Goal: Task Accomplishment & Management: Manage account settings

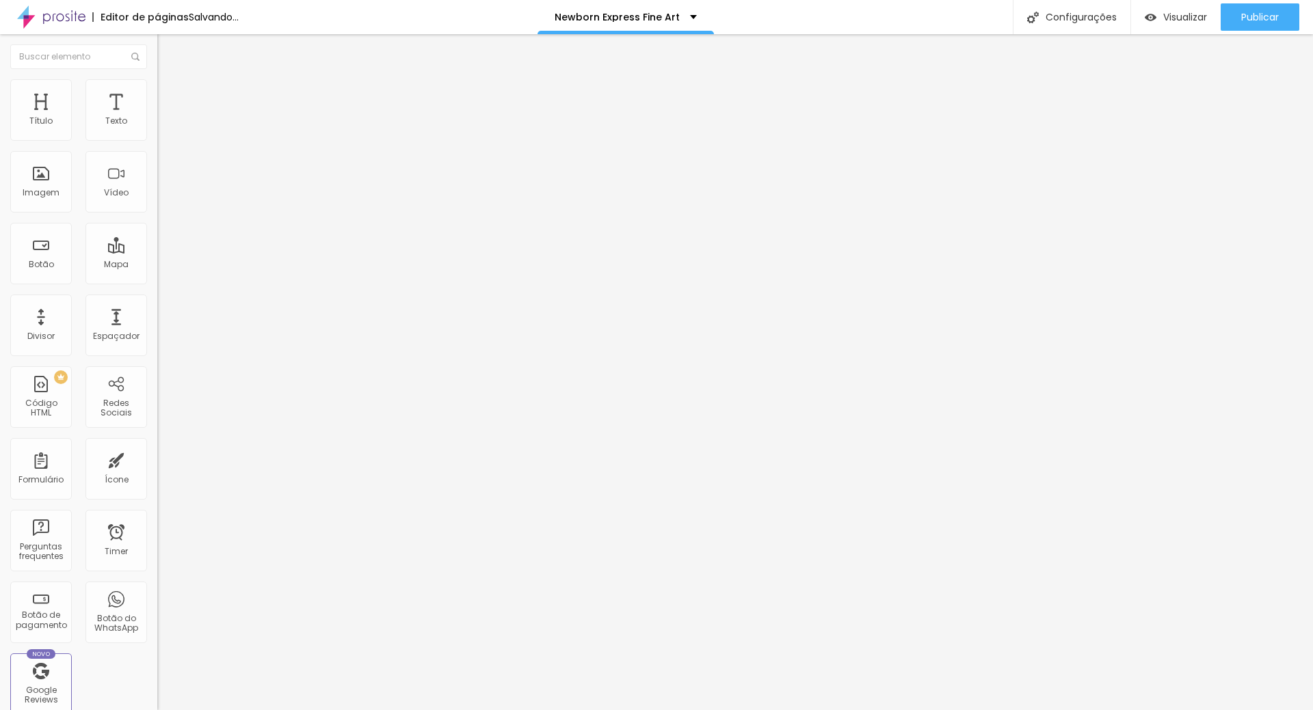
click at [157, 118] on span "Trocar imagem" at bounding box center [194, 112] width 75 height 12
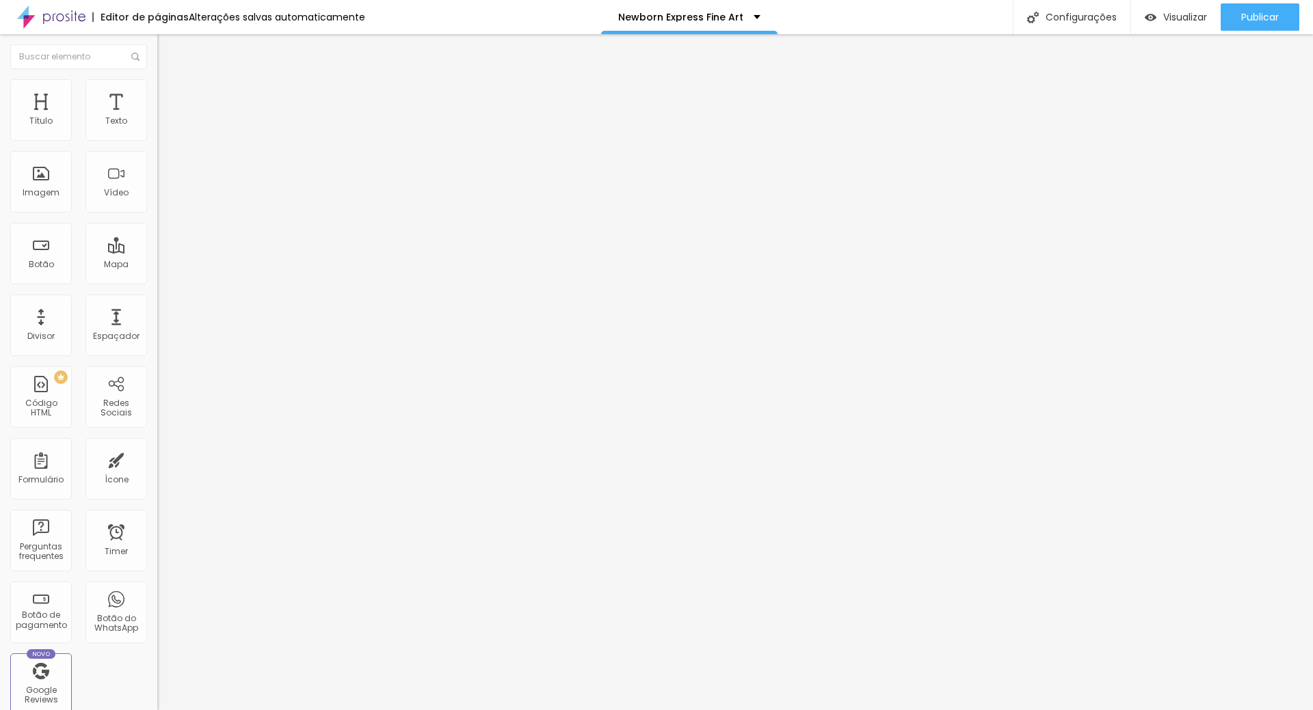
click at [157, 90] on li "Estilo" at bounding box center [235, 86] width 157 height 14
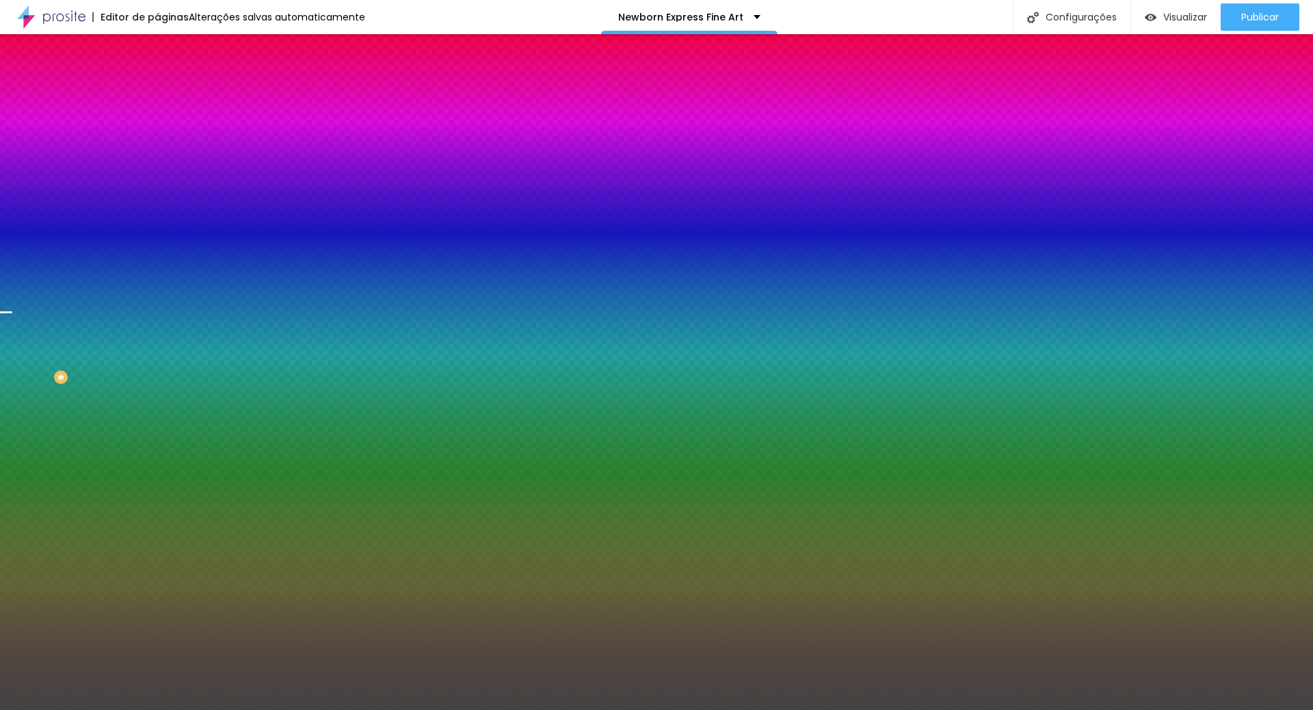
click at [157, 126] on span "Trocar imagem" at bounding box center [194, 120] width 75 height 12
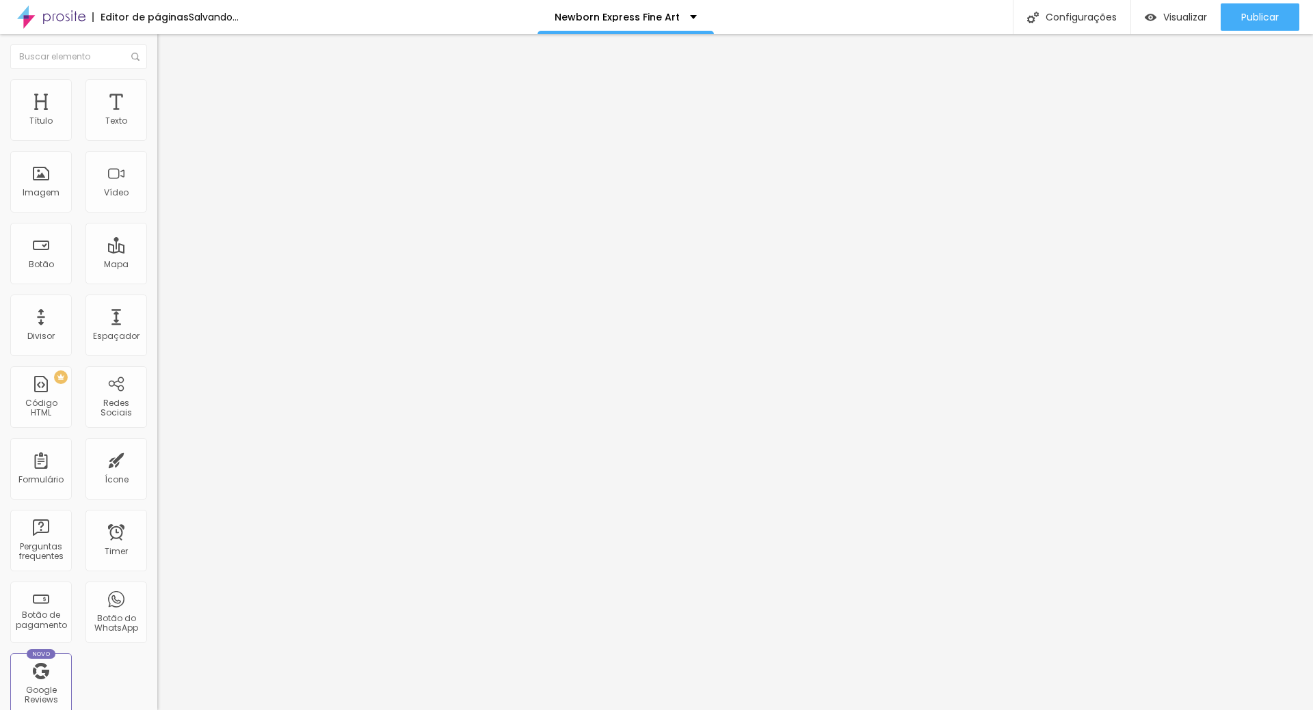
click at [157, 118] on span "Trocar imagem" at bounding box center [194, 112] width 75 height 12
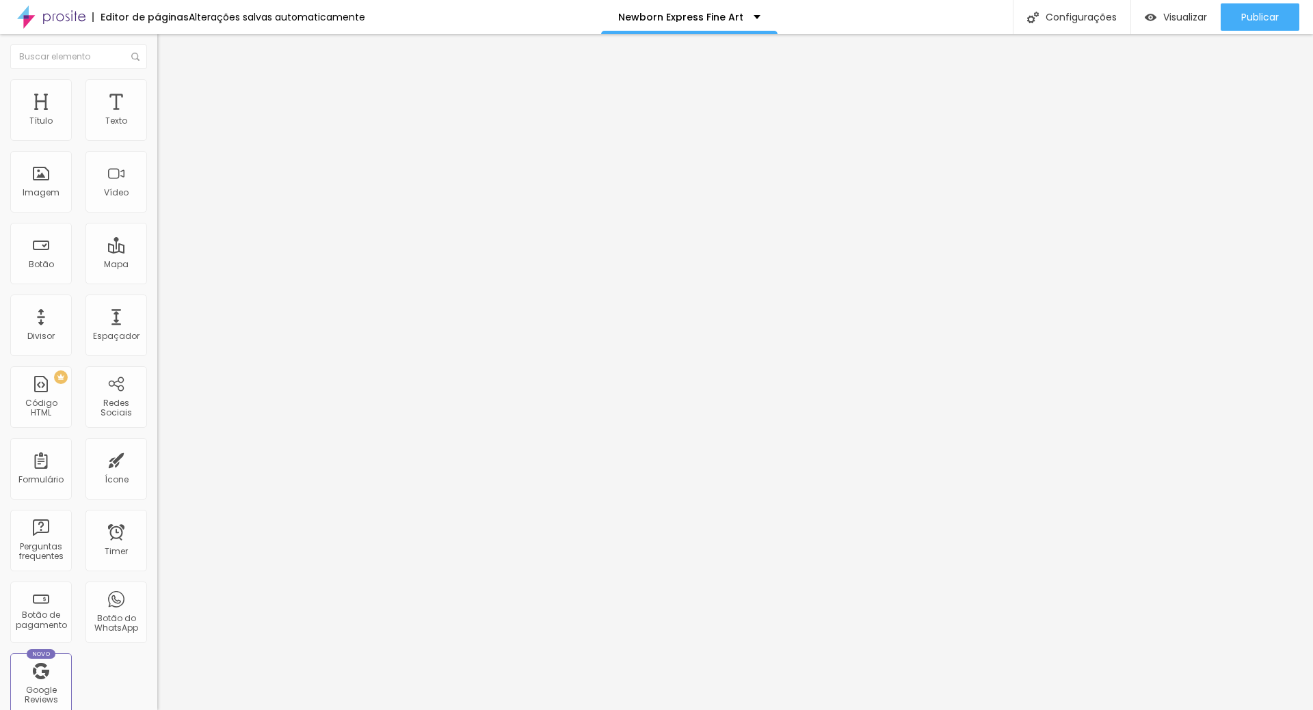
click at [157, 118] on span "Trocar imagem" at bounding box center [194, 112] width 75 height 12
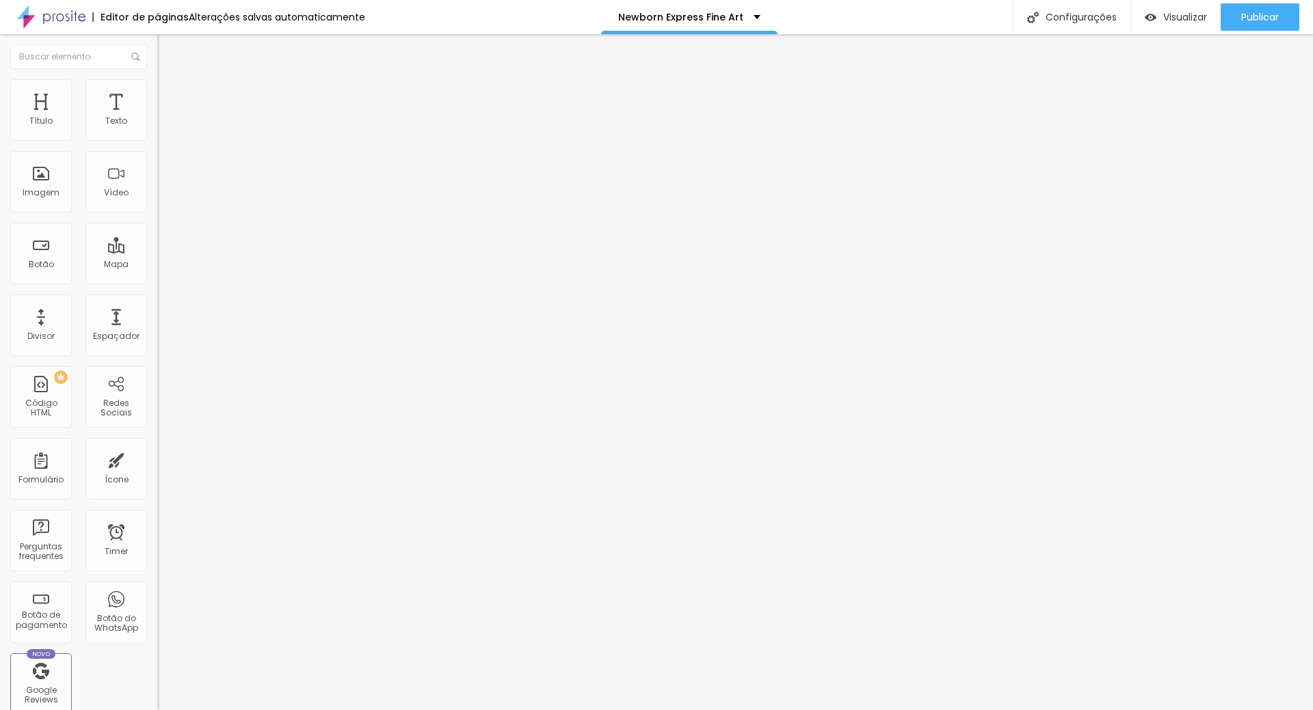
drag, startPoint x: 1207, startPoint y: 650, endPoint x: 1210, endPoint y: 642, distance: 8.9
click at [1077, 17] on div "Configurações" at bounding box center [1071, 17] width 118 height 34
drag, startPoint x: 720, startPoint y: 271, endPoint x: 394, endPoint y: 283, distance: 326.3
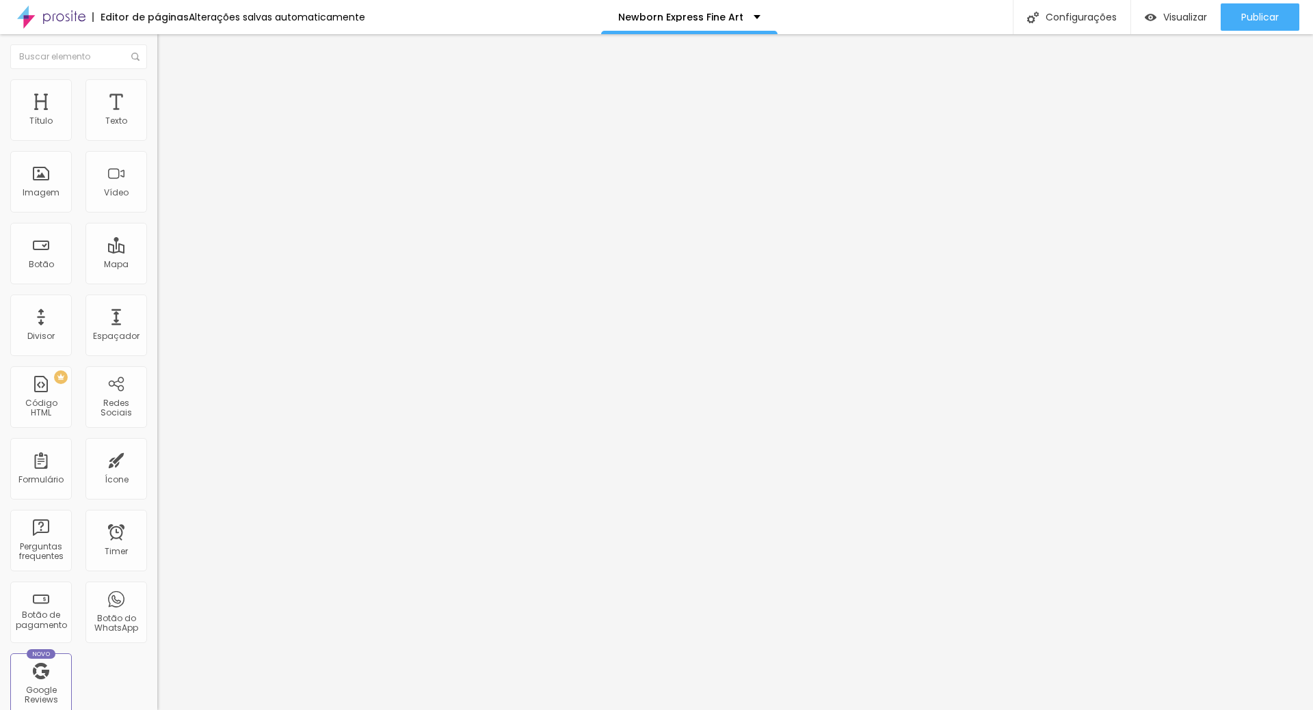
drag, startPoint x: 831, startPoint y: 289, endPoint x: 818, endPoint y: 300, distance: 17.0
